Goal: Task Accomplishment & Management: Use online tool/utility

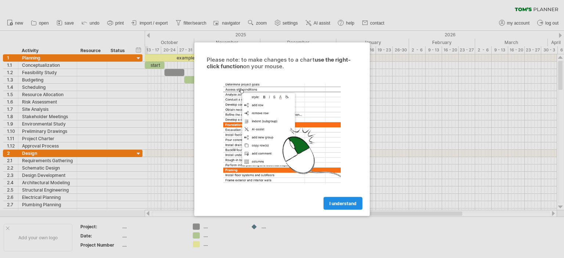
click at [341, 203] on span "I understand" at bounding box center [342, 203] width 27 height 6
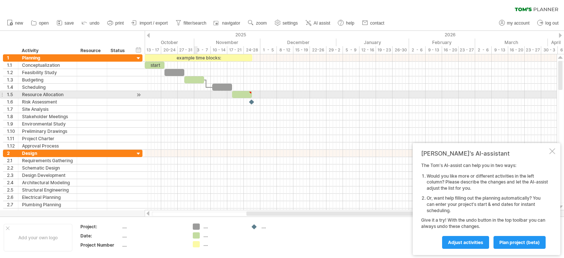
click at [197, 97] on div at bounding box center [351, 94] width 412 height 7
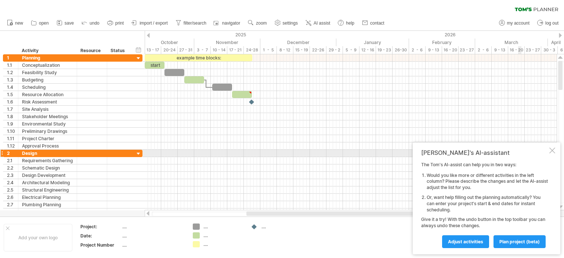
click at [553, 151] on div at bounding box center [552, 151] width 6 height 6
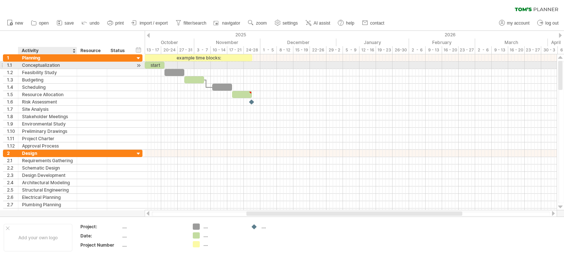
click at [41, 66] on div "Conceptualization" at bounding box center [47, 65] width 51 height 7
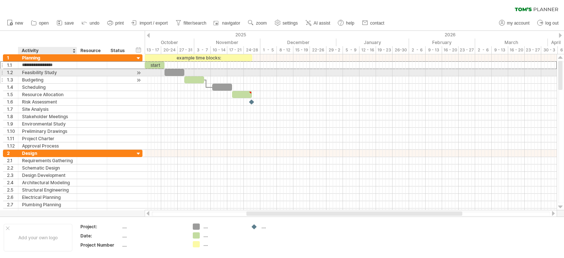
click at [38, 76] on div "Budgeting" at bounding box center [47, 79] width 51 height 7
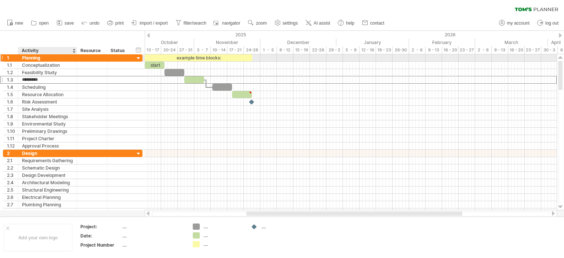
click at [41, 58] on div "Planning" at bounding box center [47, 57] width 51 height 7
click at [66, 21] on span "save" at bounding box center [69, 23] width 9 height 5
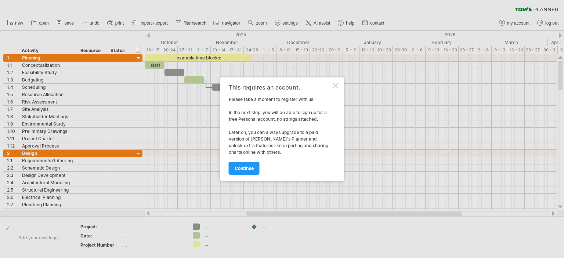
click at [442, 66] on div at bounding box center [282, 129] width 564 height 258
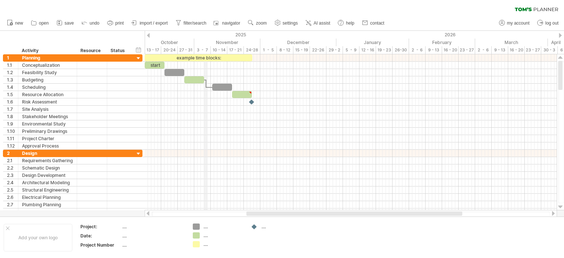
click at [204, 50] on div "3 - 7" at bounding box center [202, 50] width 17 height 8
click at [214, 50] on div "10 - 14" at bounding box center [219, 50] width 17 height 8
click at [244, 48] on div "24-28" at bounding box center [252, 50] width 17 height 8
click at [70, 22] on span "save" at bounding box center [69, 23] width 9 height 5
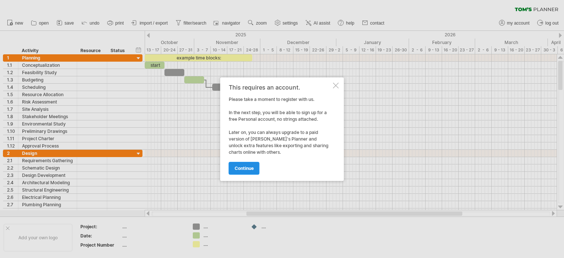
click at [244, 169] on span "continue" at bounding box center [244, 169] width 19 height 6
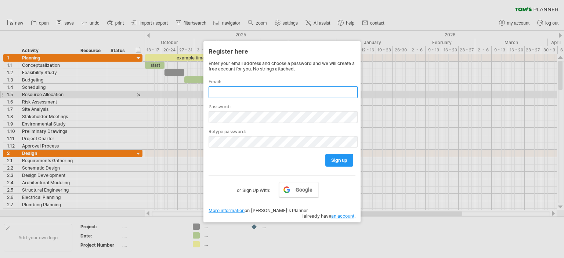
click at [243, 92] on input "text" at bounding box center [282, 92] width 149 height 12
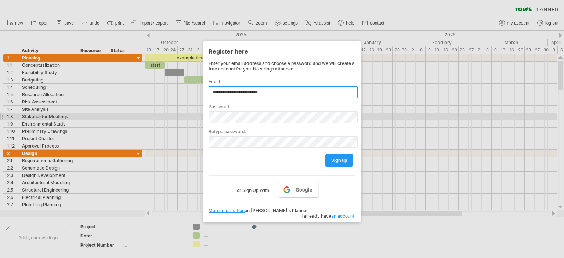
type input "**********"
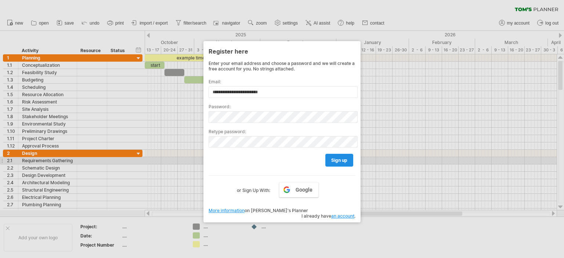
click at [352, 160] on link "sign up" at bounding box center [339, 160] width 28 height 13
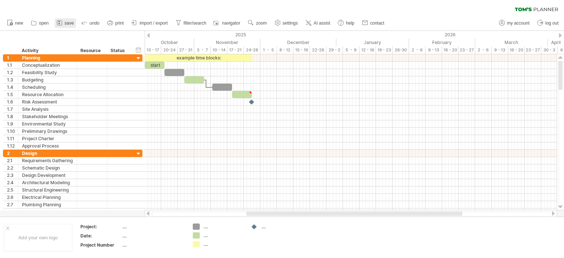
click at [69, 23] on span "save" at bounding box center [69, 23] width 9 height 5
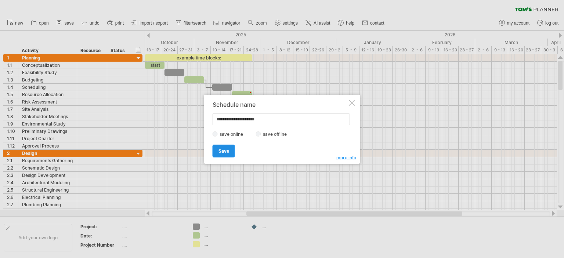
type input "**********"
drag, startPoint x: 224, startPoint y: 151, endPoint x: 266, endPoint y: 137, distance: 43.9
click at [281, 142] on div "Save Save" at bounding box center [279, 147] width 135 height 19
click at [263, 131] on label "save offline" at bounding box center [277, 134] width 32 height 6
click at [225, 152] on span "Save" at bounding box center [223, 151] width 11 height 6
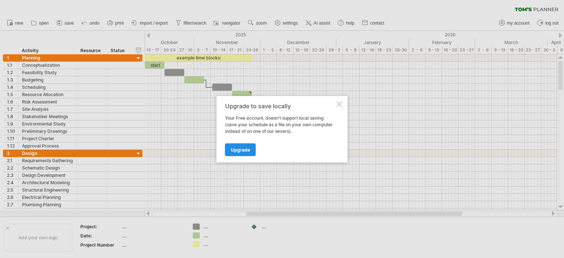
click at [247, 148] on span "Upgrade" at bounding box center [240, 150] width 19 height 6
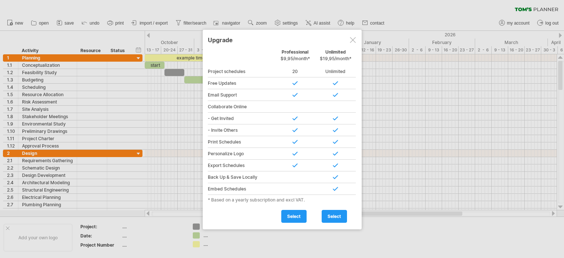
click at [353, 37] on div at bounding box center [353, 40] width 6 height 6
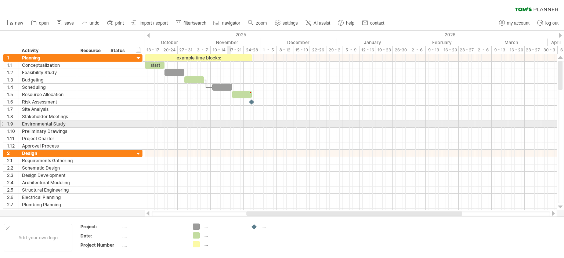
click at [230, 123] on div at bounding box center [351, 123] width 412 height 7
drag, startPoint x: 38, startPoint y: 126, endPoint x: 76, endPoint y: 110, distance: 41.3
click at [38, 126] on div "Environmental Study" at bounding box center [47, 123] width 51 height 7
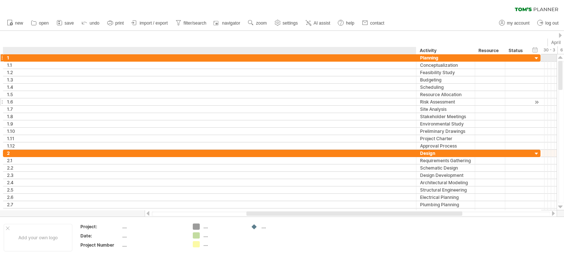
drag, startPoint x: 15, startPoint y: 58, endPoint x: 435, endPoint y: 98, distance: 421.1
click at [413, 99] on div "**********" at bounding box center [271, 101] width 537 height 95
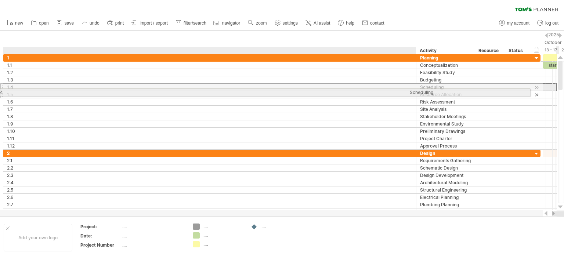
drag, startPoint x: 417, startPoint y: 87, endPoint x: 267, endPoint y: 91, distance: 149.4
click at [267, 91] on div "**********" at bounding box center [271, 101] width 537 height 95
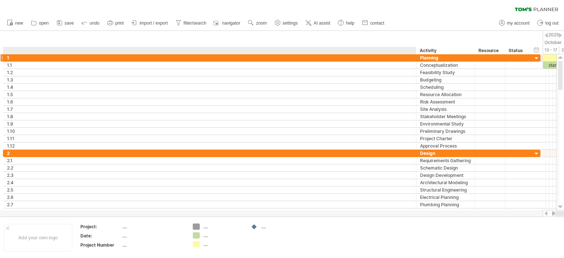
drag, startPoint x: 441, startPoint y: 52, endPoint x: 372, endPoint y: 55, distance: 68.7
click at [316, 56] on div "Trying to reach [DOMAIN_NAME] Connected again... 0% clear filter new 1" at bounding box center [282, 129] width 564 height 258
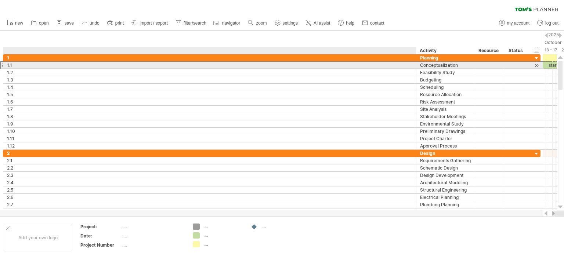
click at [416, 66] on div "**********" at bounding box center [445, 65] width 59 height 7
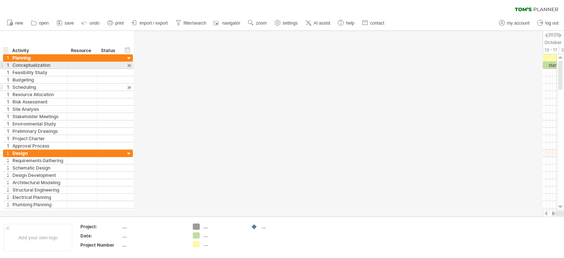
drag, startPoint x: 413, startPoint y: 64, endPoint x: 6, endPoint y: 89, distance: 408.1
click at [6, 89] on div "**********" at bounding box center [68, 101] width 130 height 95
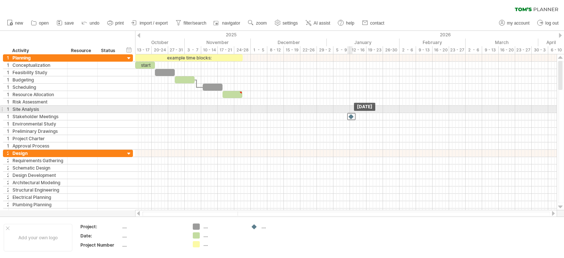
drag, startPoint x: 241, startPoint y: 98, endPoint x: 277, endPoint y: 97, distance: 36.0
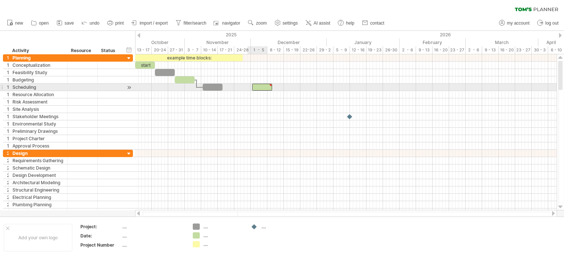
drag, startPoint x: 237, startPoint y: 92, endPoint x: 267, endPoint y: 88, distance: 30.8
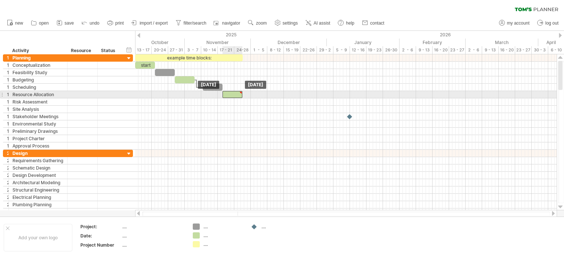
drag, startPoint x: 258, startPoint y: 88, endPoint x: 236, endPoint y: 97, distance: 23.6
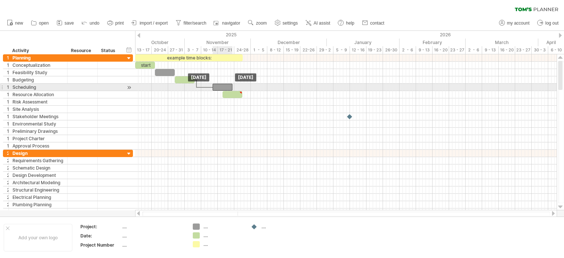
drag, startPoint x: 216, startPoint y: 88, endPoint x: 222, endPoint y: 86, distance: 6.8
click at [222, 86] on div at bounding box center [222, 87] width 20 height 7
